Goal: Task Accomplishment & Management: Complete application form

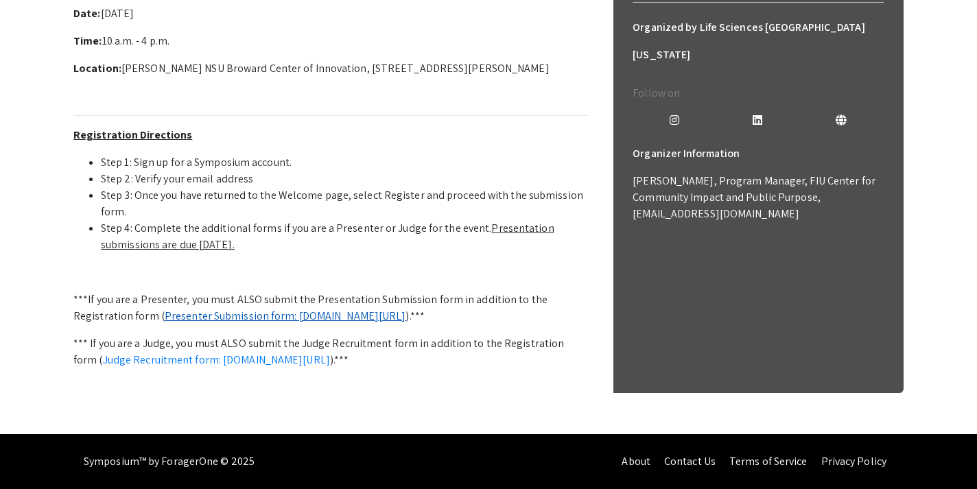
scroll to position [498, 0]
click at [406, 309] on link "Presenter Submission form: symposium.foragerone.com/lssfsymposium2025/submission" at bounding box center [286, 316] width 242 height 14
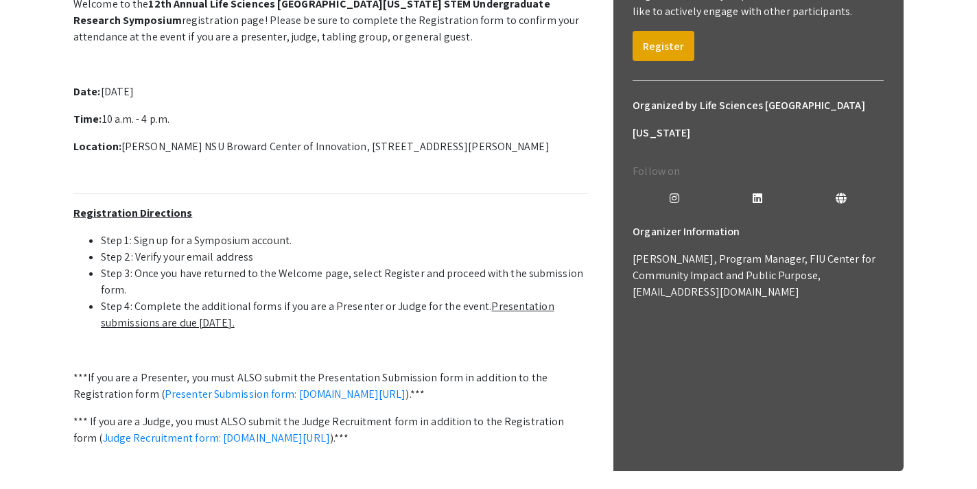
scroll to position [91, 0]
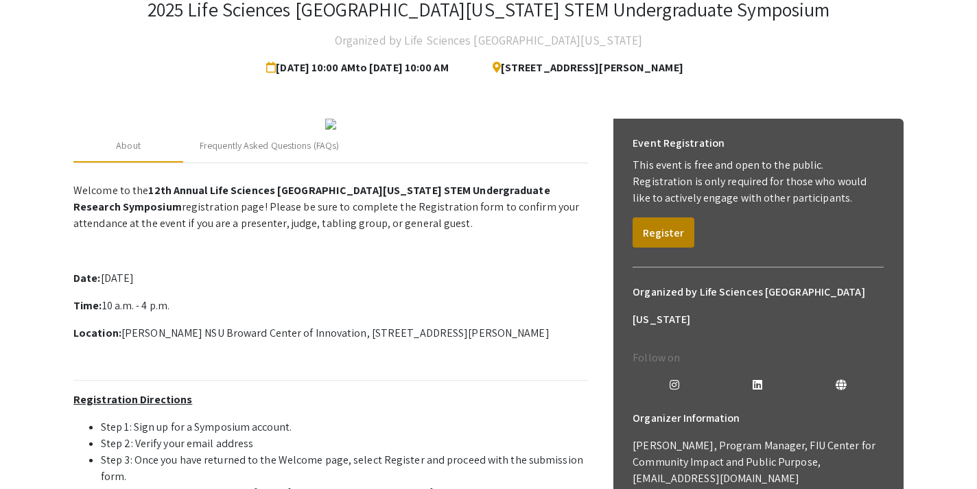
click at [664, 226] on button "Register" at bounding box center [664, 233] width 62 height 30
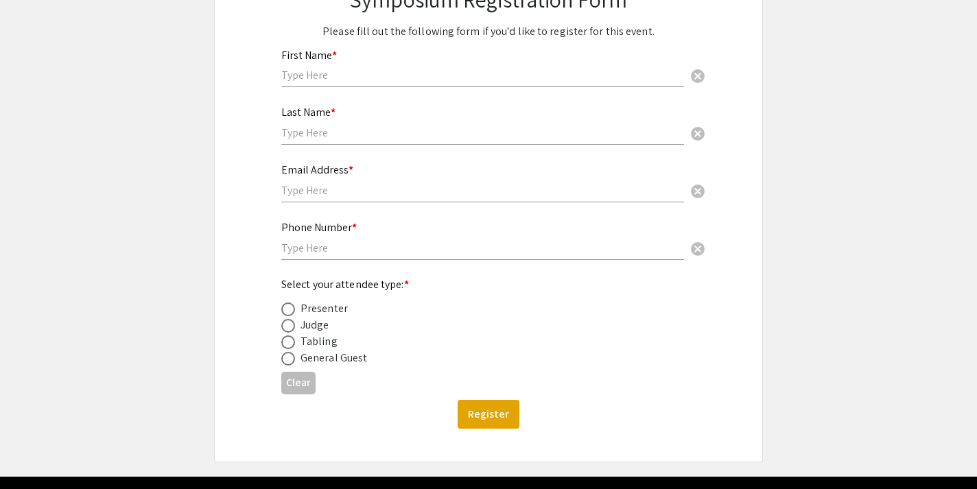
scroll to position [153, 0]
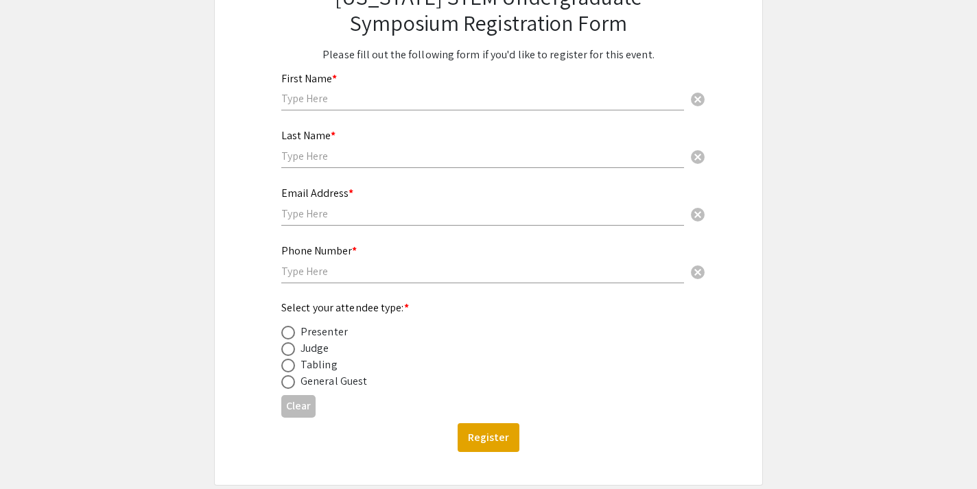
click at [301, 339] on div "Presenter" at bounding box center [324, 332] width 47 height 16
click at [296, 336] on label at bounding box center [290, 333] width 19 height 14
click at [295, 336] on input "radio" at bounding box center [288, 333] width 14 height 14
radio input "true"
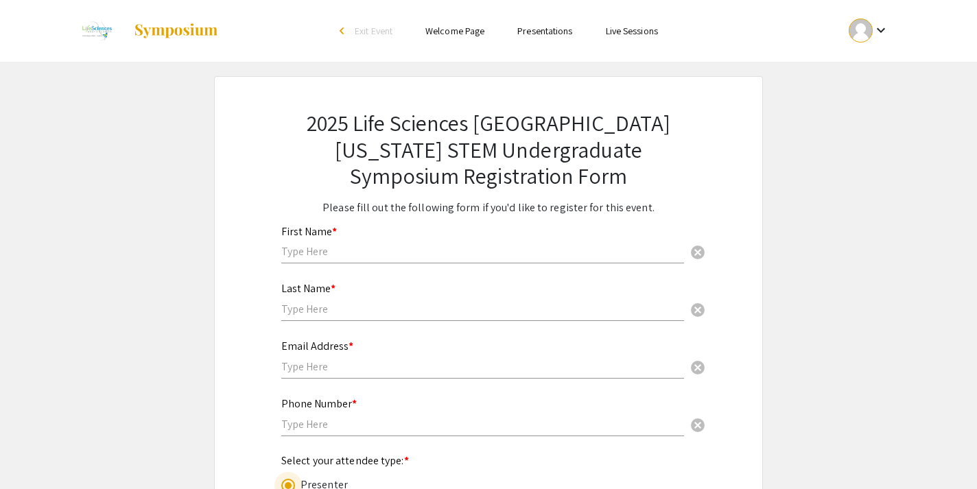
scroll to position [0, 0]
click at [352, 29] on li "arrow_back_ios Exit Event" at bounding box center [369, 31] width 79 height 16
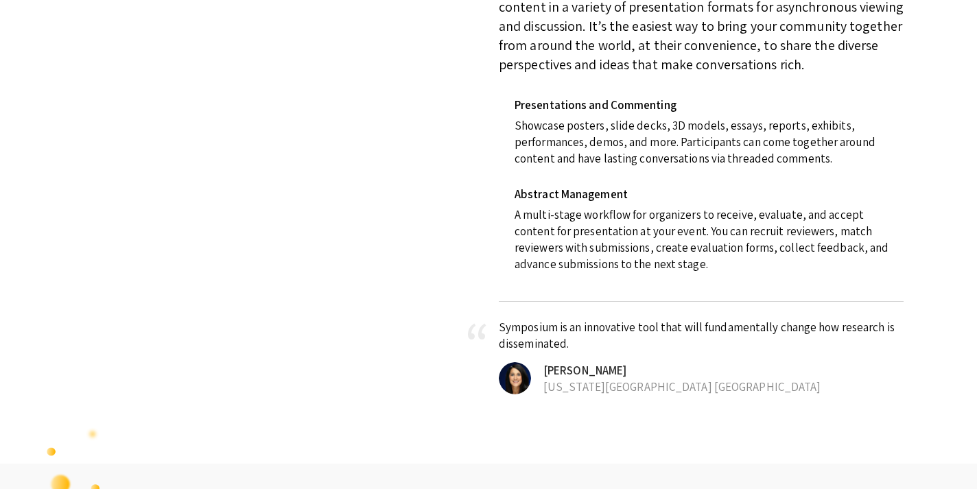
scroll to position [690, 0]
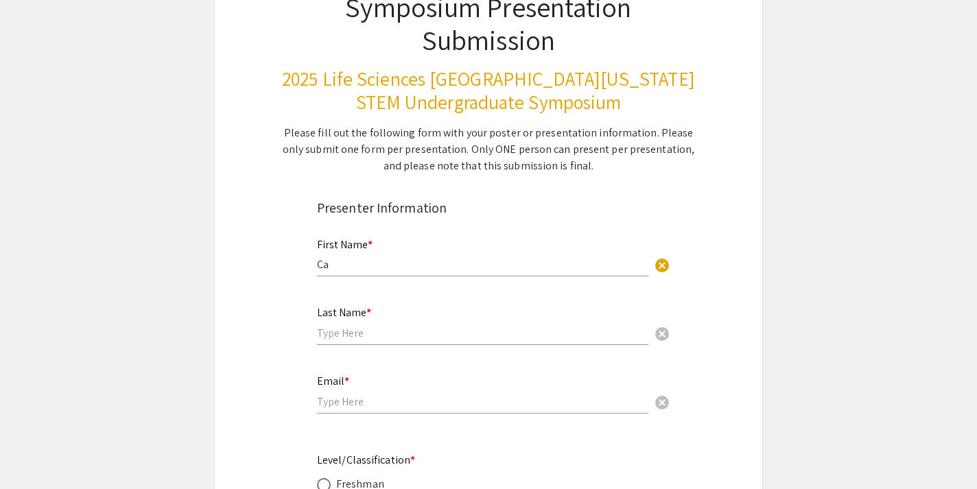
scroll to position [147, 0]
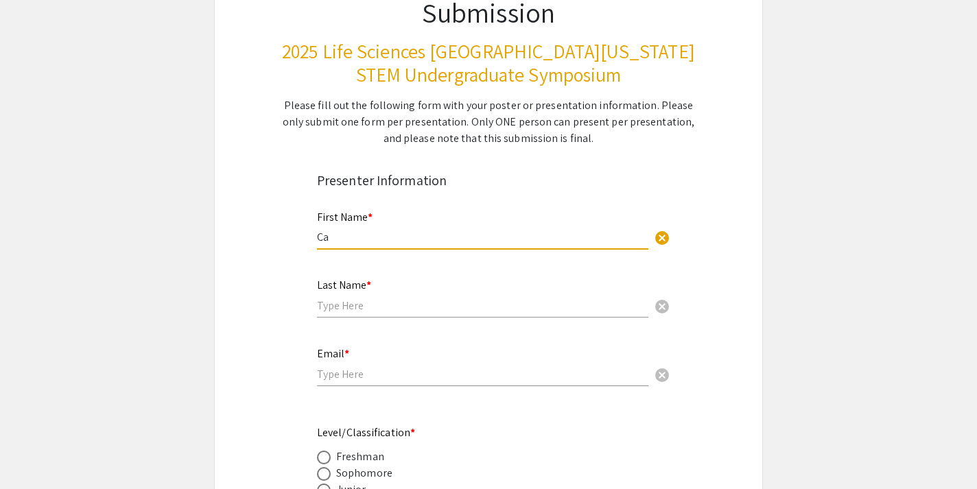
type input "C"
type input "Abby"
click at [434, 295] on div "Last Name * cancel" at bounding box center [483, 292] width 332 height 52
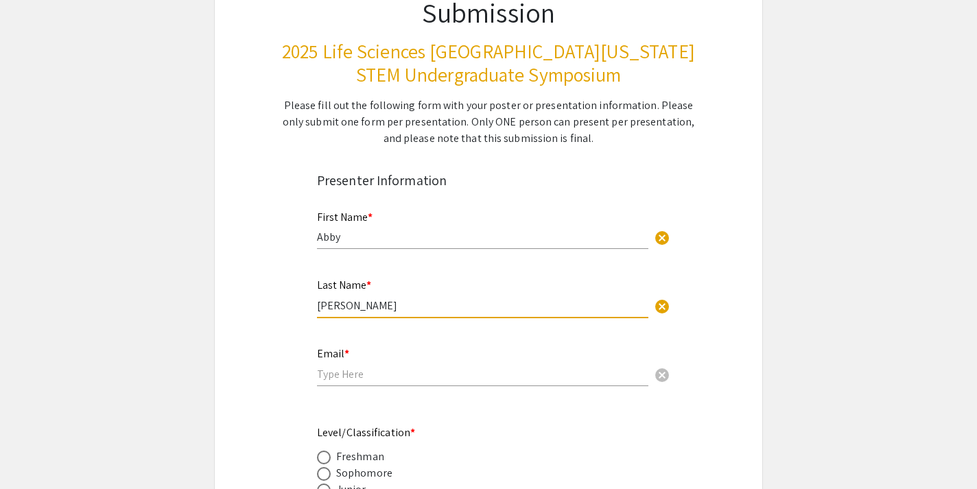
type input "[PERSON_NAME]"
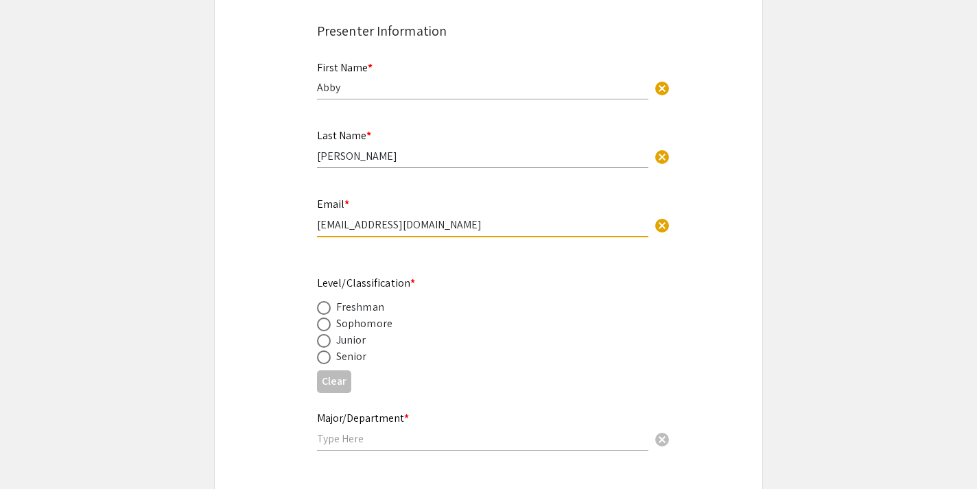
scroll to position [363, 0]
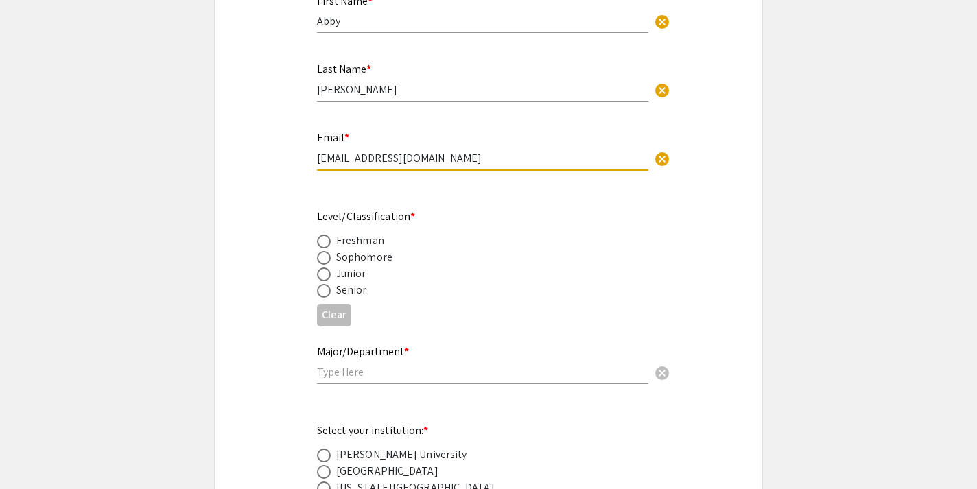
type input "[EMAIL_ADDRESS][DOMAIN_NAME]"
click at [326, 294] on span at bounding box center [324, 291] width 14 height 14
click at [326, 294] on input "radio" at bounding box center [324, 291] width 14 height 14
radio input "true"
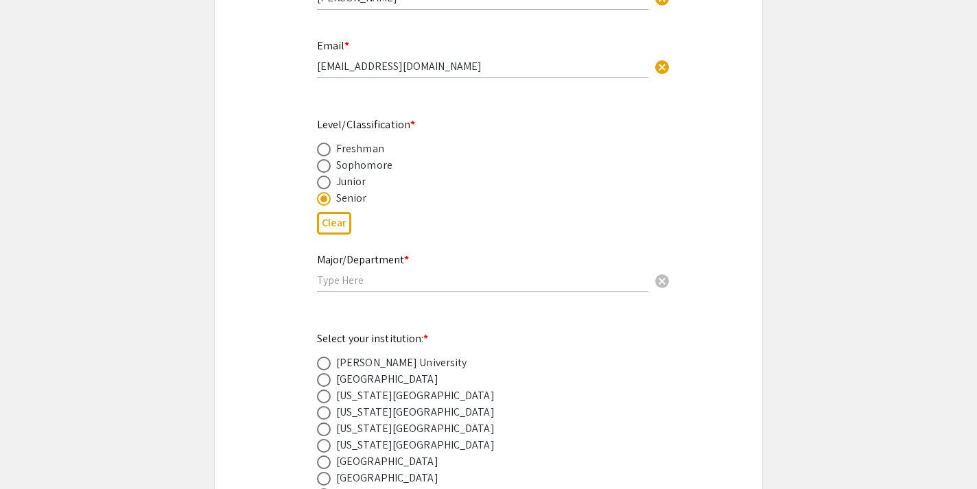
scroll to position [467, 0]
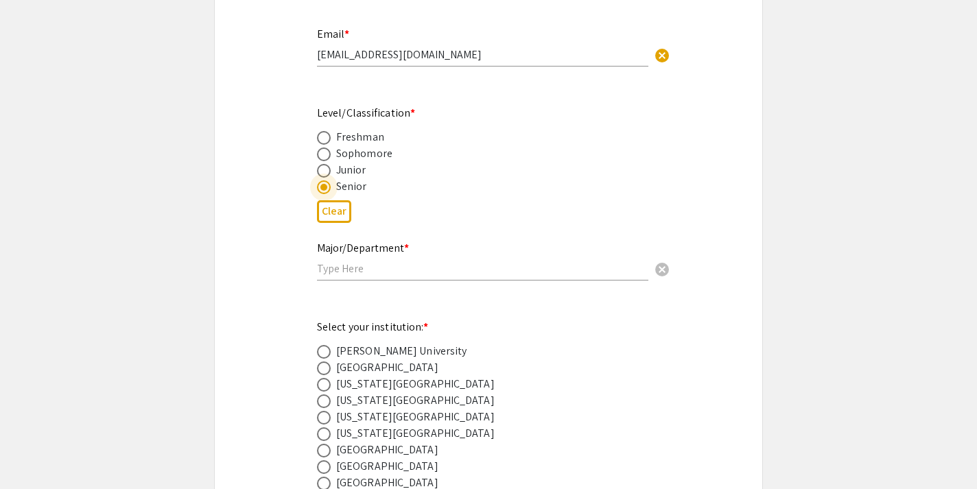
click at [347, 271] on input "text" at bounding box center [483, 269] width 332 height 14
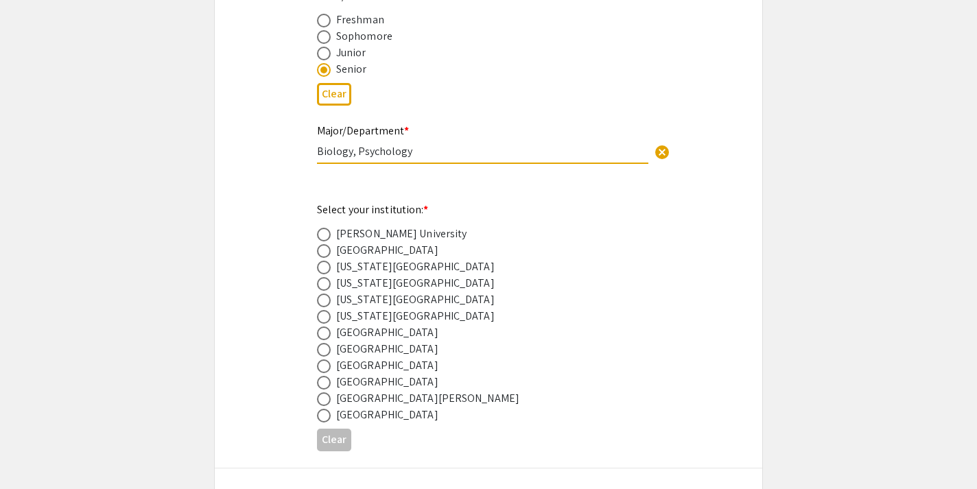
scroll to position [634, 0]
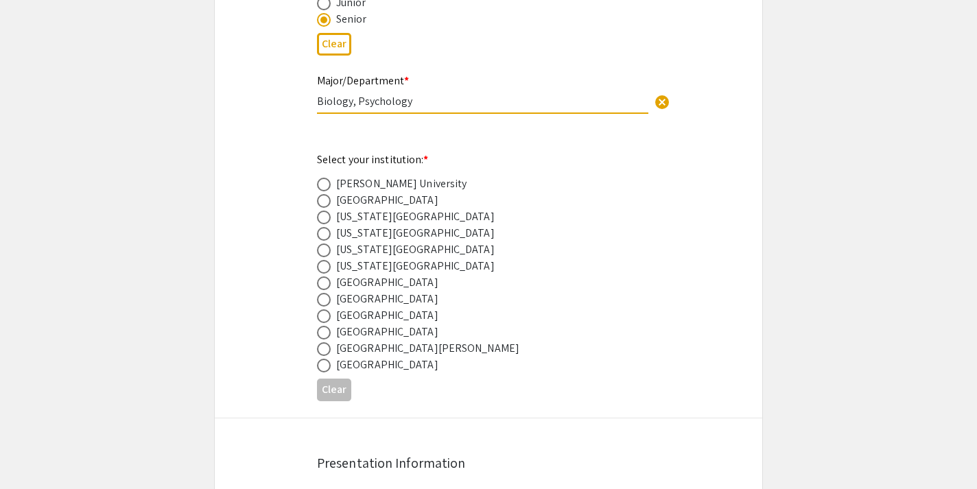
type input "Biology, Psychology"
click at [327, 316] on span at bounding box center [324, 317] width 14 height 14
click at [327, 316] on input "radio" at bounding box center [324, 317] width 14 height 14
radio input "true"
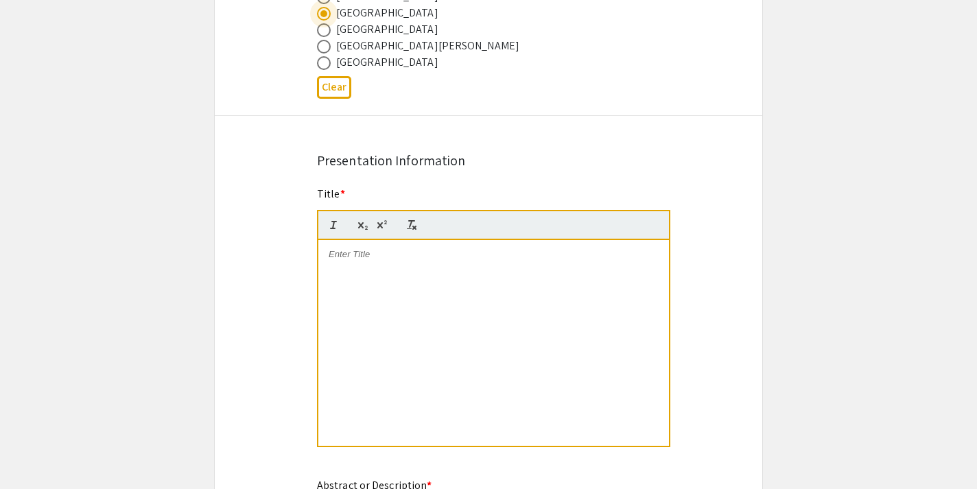
scroll to position [965, 0]
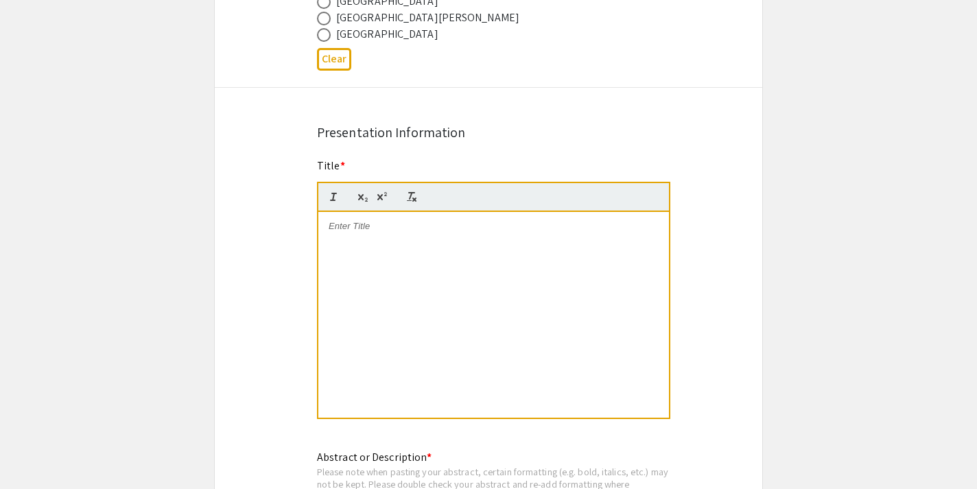
click at [373, 260] on div at bounding box center [493, 315] width 351 height 206
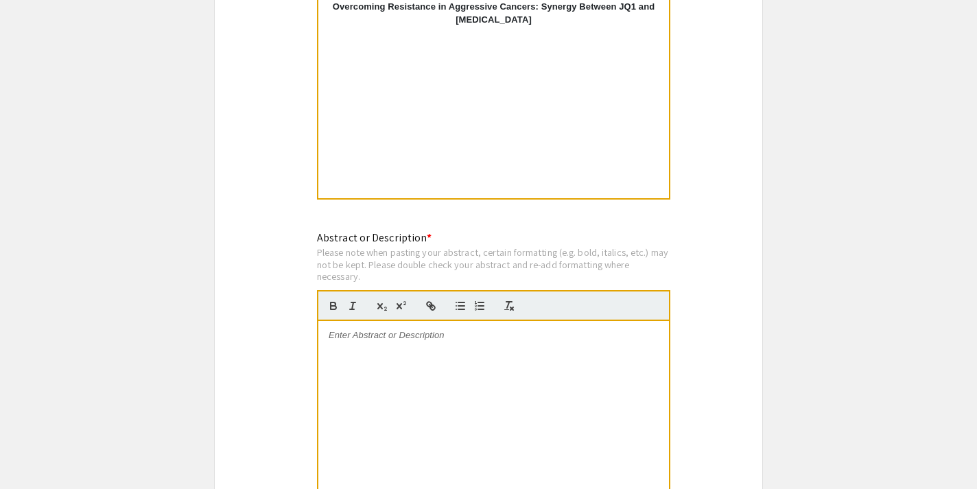
scroll to position [1225, 0]
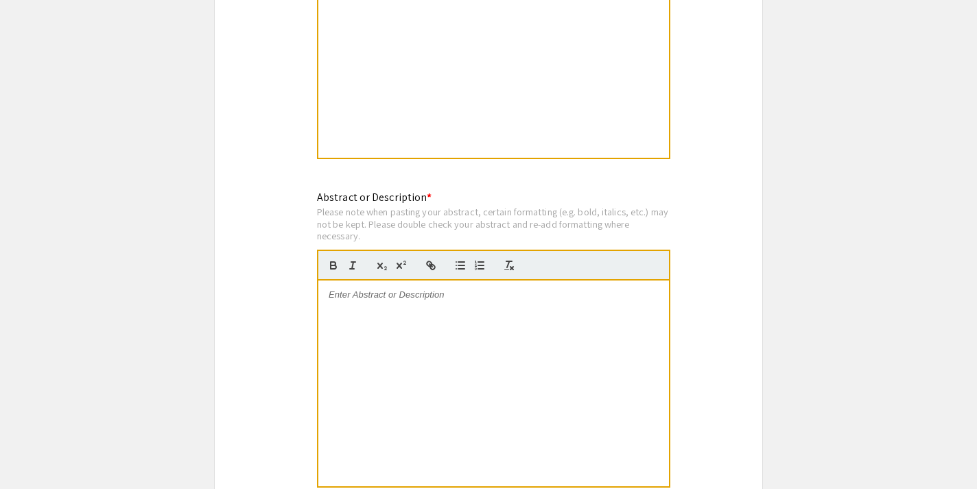
click at [418, 329] on div at bounding box center [493, 384] width 351 height 206
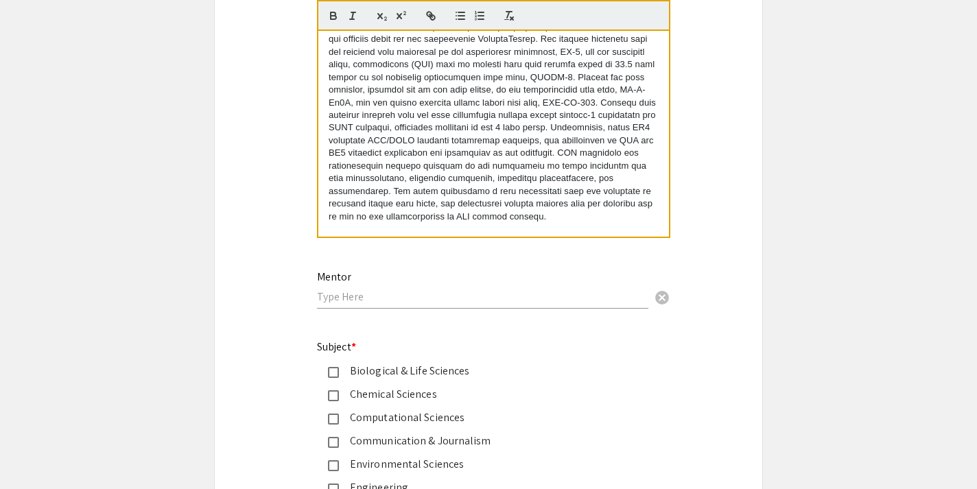
scroll to position [1496, 0]
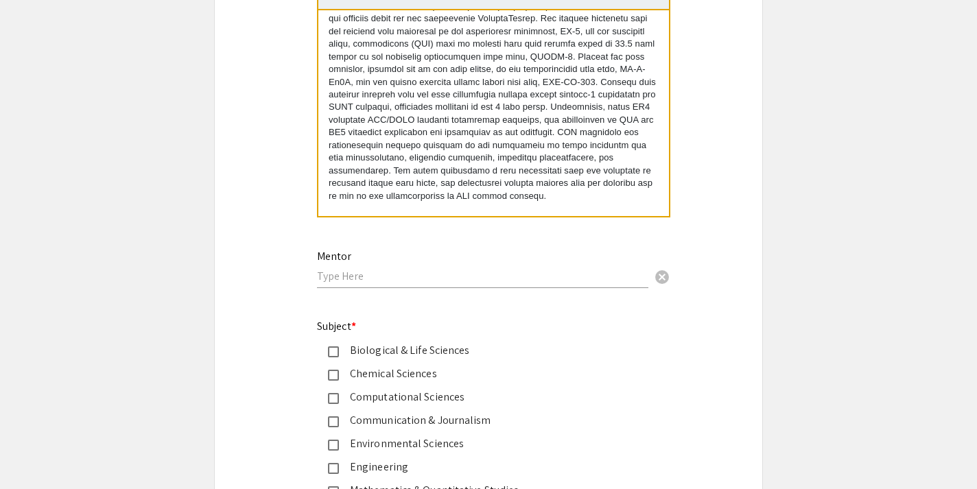
click at [448, 278] on input "text" at bounding box center [483, 276] width 332 height 14
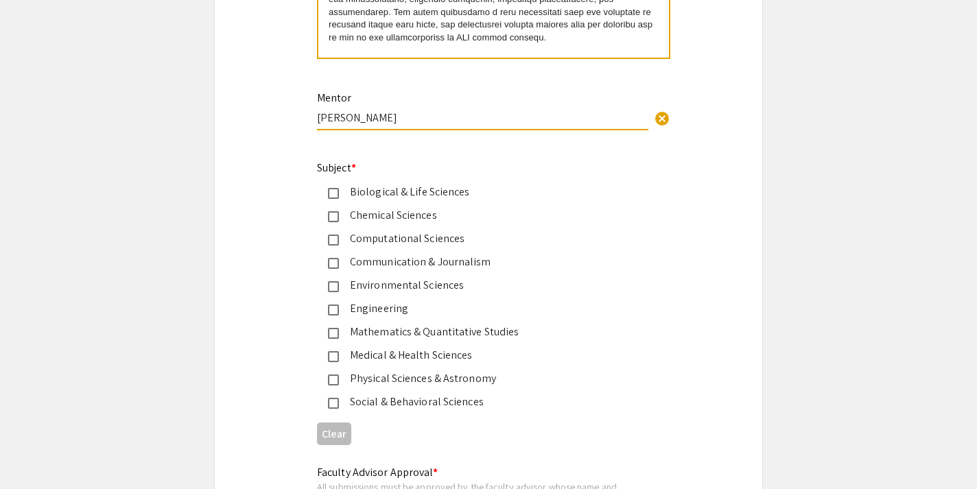
scroll to position [1659, 0]
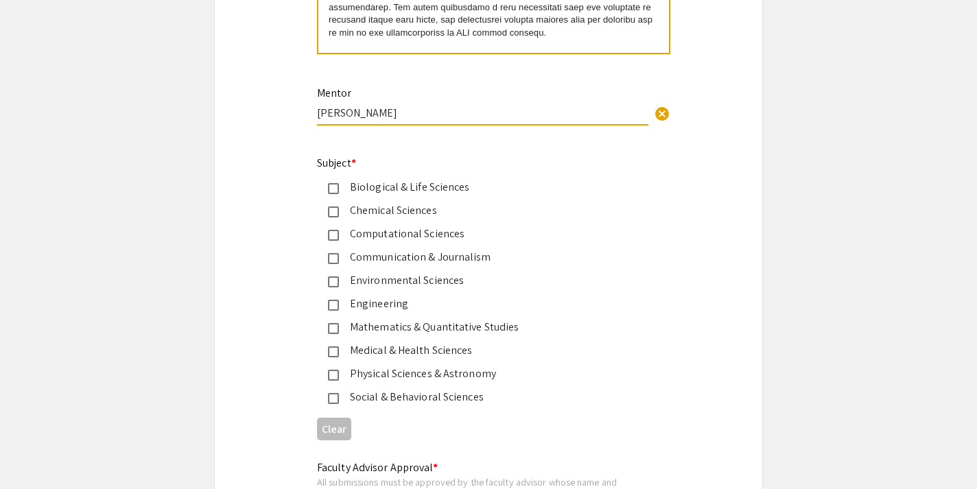
type input "[PERSON_NAME]"
click at [367, 189] on div "Biological & Life Sciences" at bounding box center [483, 187] width 288 height 16
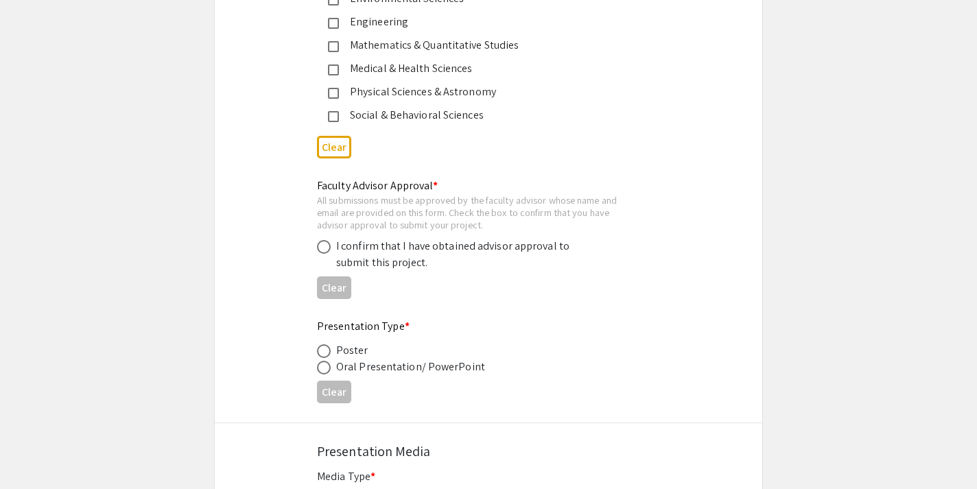
scroll to position [1949, 0]
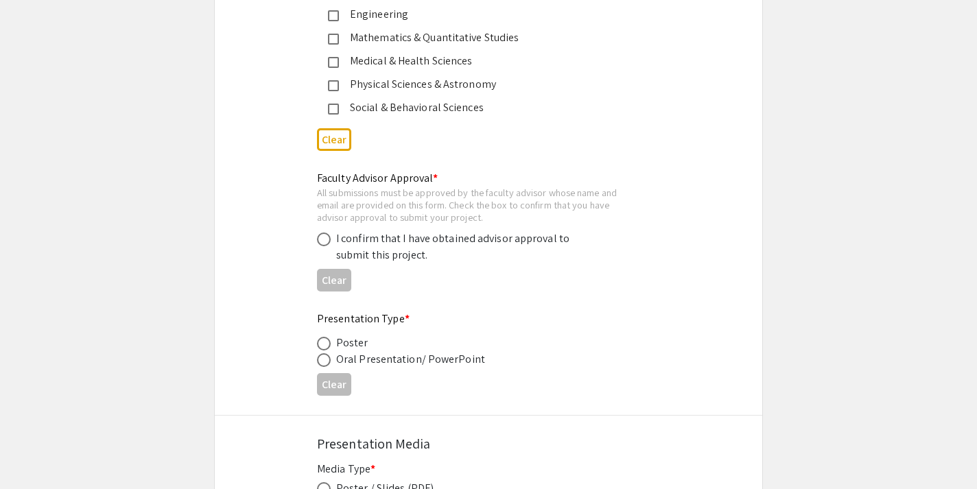
click at [380, 241] on div "I confirm that I have obtained advisor approval to submit this project." at bounding box center [456, 247] width 240 height 33
click at [321, 237] on span at bounding box center [324, 240] width 14 height 14
click at [321, 237] on input "radio" at bounding box center [324, 240] width 14 height 14
radio input "true"
click at [326, 340] on span at bounding box center [324, 344] width 14 height 14
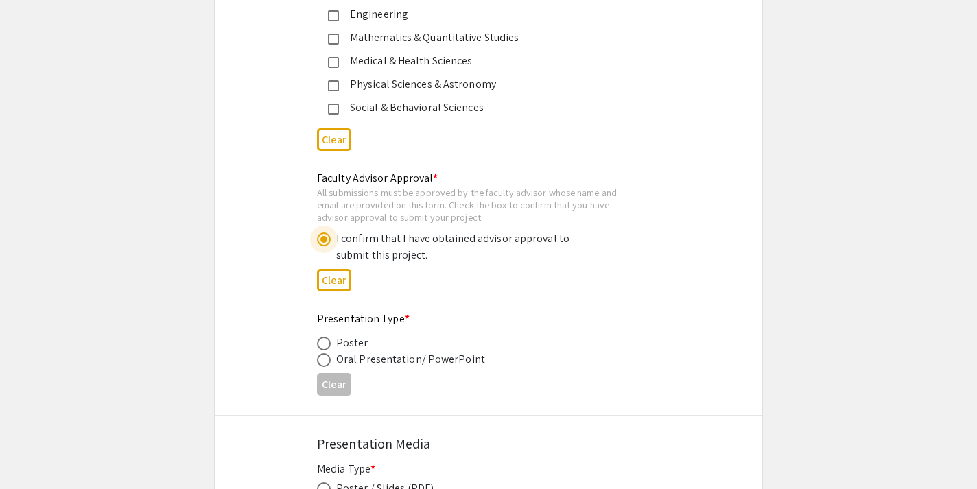
click at [326, 340] on input "radio" at bounding box center [324, 344] width 14 height 14
radio input "true"
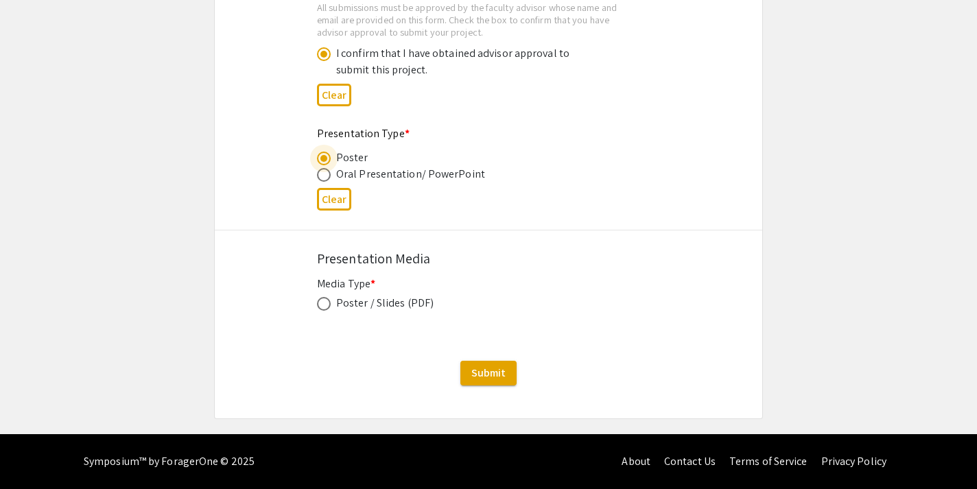
scroll to position [2133, 0]
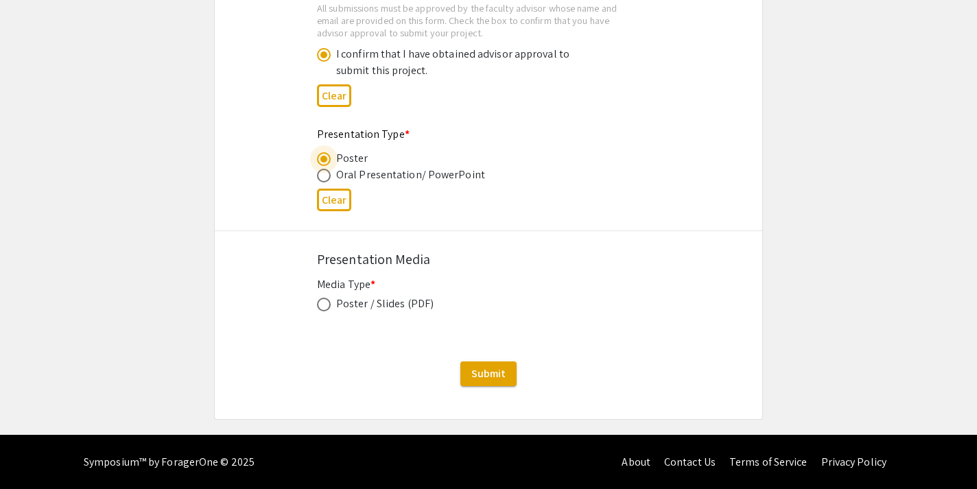
click at [327, 302] on span at bounding box center [324, 305] width 14 height 14
click at [327, 302] on input "radio" at bounding box center [324, 305] width 14 height 14
radio input "true"
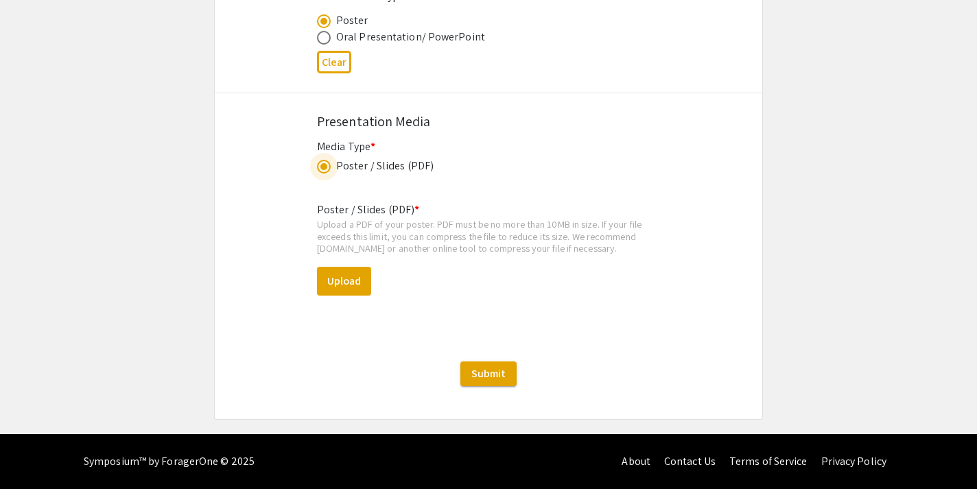
scroll to position [2270, 0]
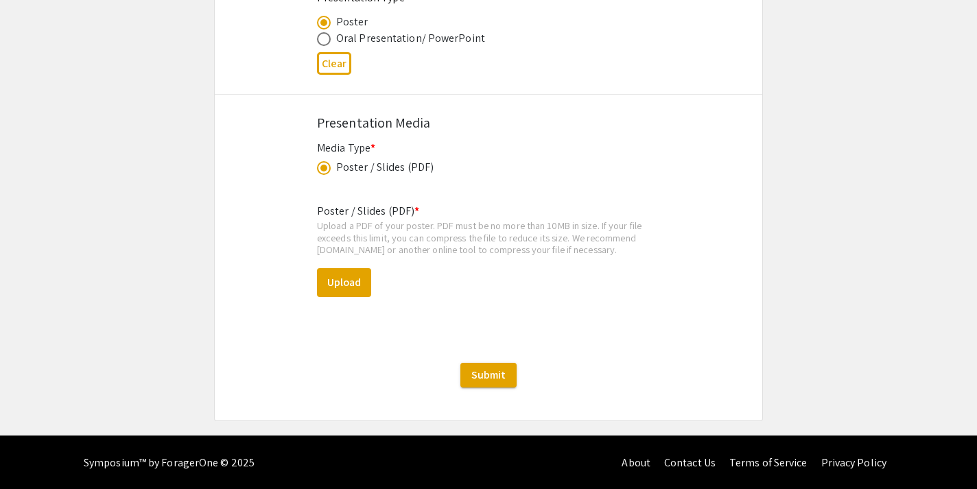
click at [327, 171] on span at bounding box center [324, 168] width 14 height 14
click at [327, 171] on input "radio" at bounding box center [324, 168] width 14 height 14
click at [353, 180] on div "Media Type * Poster / Slides (PDF) This field is required." at bounding box center [488, 166] width 343 height 52
click at [357, 170] on div "Poster / Slides (PDF)" at bounding box center [384, 167] width 97 height 16
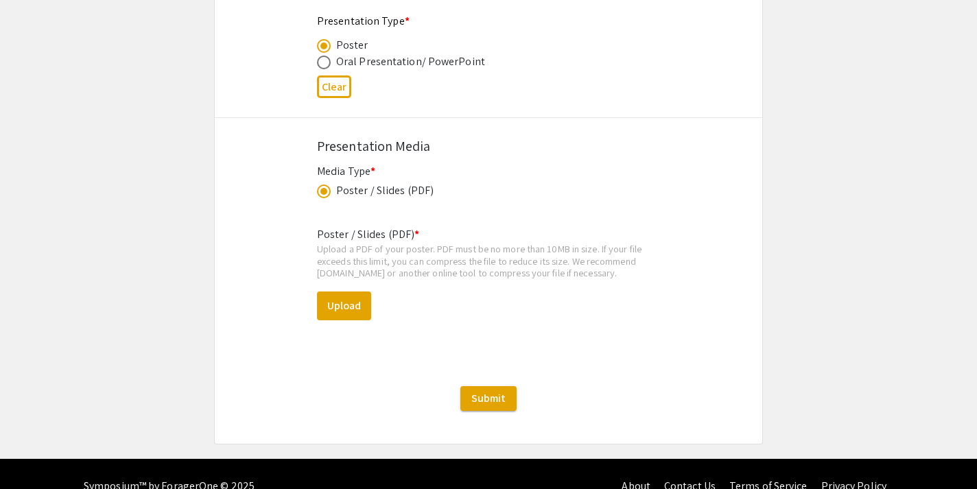
scroll to position [2243, 0]
